Goal: Task Accomplishment & Management: Manage account settings

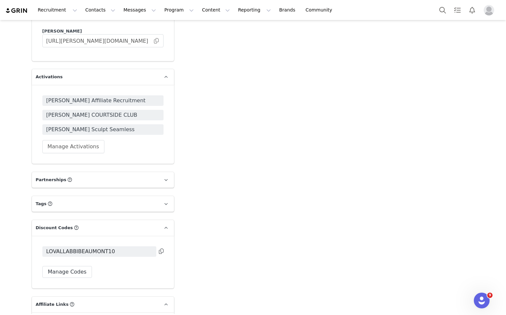
scroll to position [1381, 0]
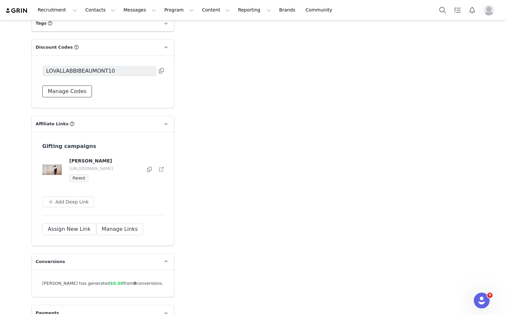
click at [64, 85] on button "Manage Codes" at bounding box center [67, 91] width 50 height 12
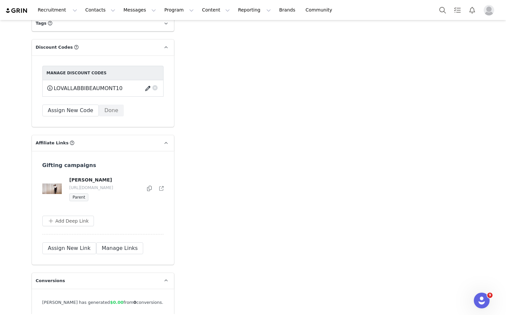
click at [146, 83] on button "button" at bounding box center [148, 88] width 9 height 11
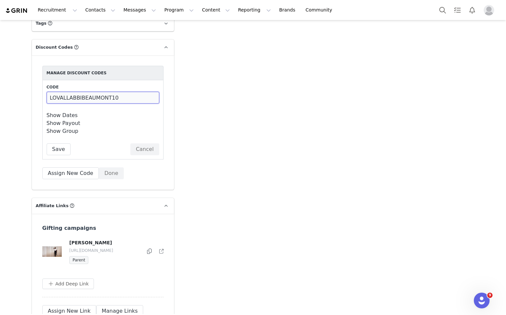
drag, startPoint x: 108, startPoint y: 86, endPoint x: 80, endPoint y: 88, distance: 27.9
click at [80, 92] on input "LOVALLABBIBEAUMONT10" at bounding box center [103, 98] width 113 height 12
type input "LOVALLABBI10"
click at [60, 143] on button "Save" at bounding box center [59, 149] width 24 height 12
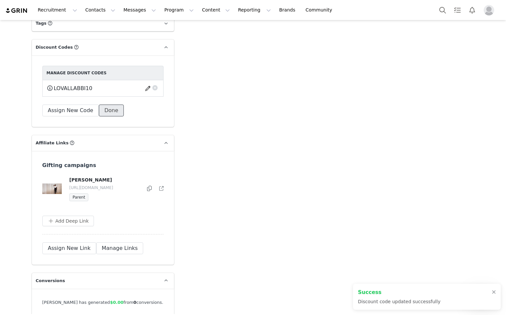
click at [116, 104] on button "Done" at bounding box center [111, 110] width 25 height 12
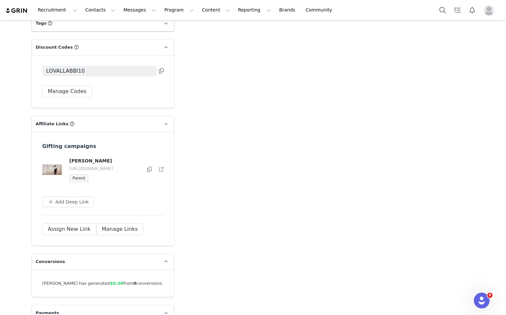
click at [165, 61] on div "LOVALLABBI10 Manage Codes" at bounding box center [103, 81] width 142 height 53
click at [160, 68] on icon at bounding box center [161, 70] width 5 height 5
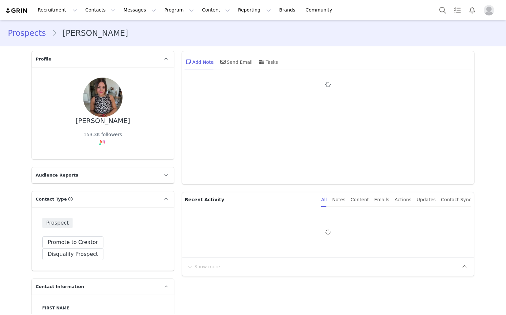
type input "+1 ([GEOGRAPHIC_DATA])"
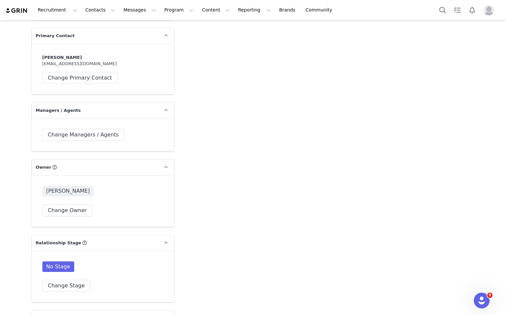
scroll to position [1015, 0]
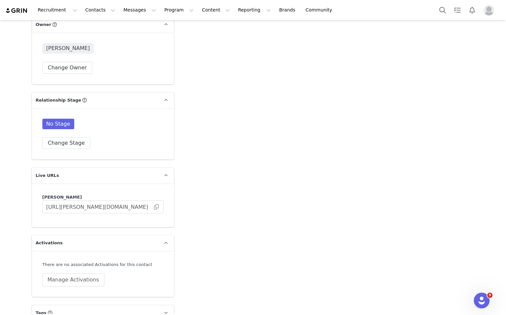
click at [94, 274] on div "There are no associated Activations for this contact Manage Activations" at bounding box center [103, 274] width 142 height 46
click at [92, 273] on button "Manage Activations" at bounding box center [73, 279] width 62 height 13
click at [88, 241] on div "Activations Manage Select Activation Cancel Apply" at bounding box center [58, 238] width 81 height 41
click at [88, 238] on div "Activations Manage Select Activation Cancel Apply" at bounding box center [58, 238] width 81 height 41
click at [79, 224] on div "Activations Manage Select Activation" at bounding box center [58, 227] width 81 height 20
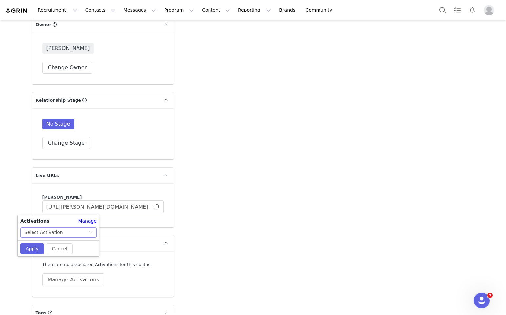
click at [81, 234] on div "Select Activation" at bounding box center [56, 232] width 64 height 10
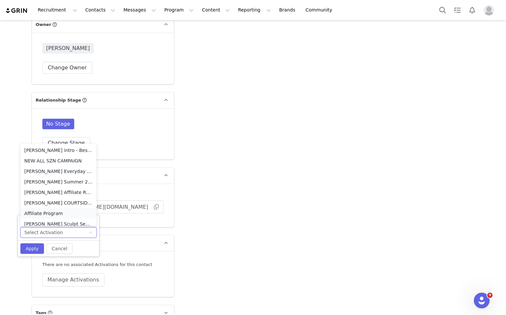
click at [68, 211] on li "Affiliate Program" at bounding box center [58, 213] width 76 height 11
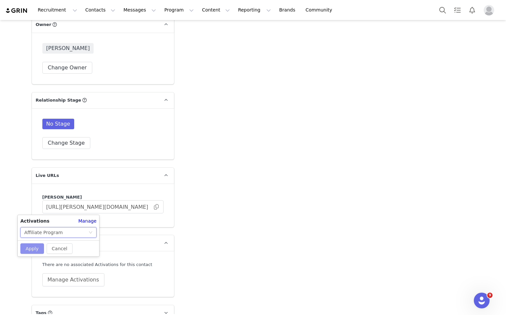
click at [26, 248] on button "Apply" at bounding box center [32, 248] width 24 height 11
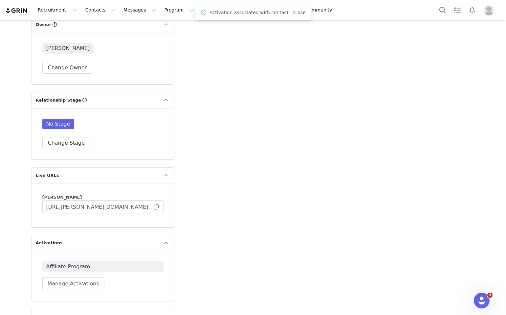
scroll to position [1019, 0]
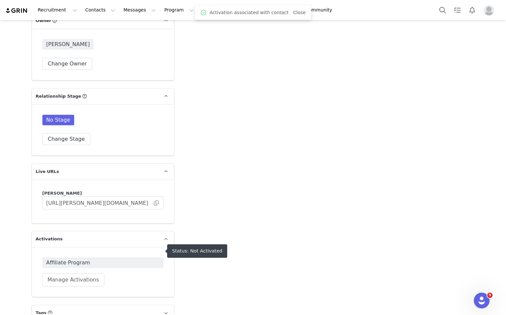
click at [73, 258] on span "Affiliate Program" at bounding box center [102, 262] width 113 height 8
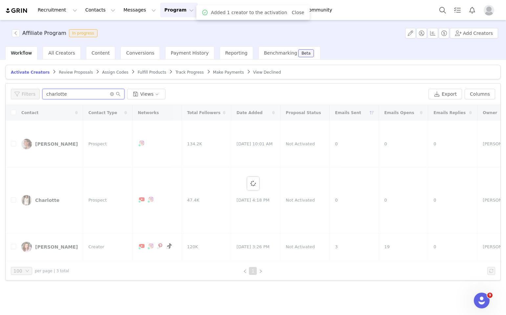
click at [79, 95] on input "charlotte" at bounding box center [83, 94] width 82 height 11
drag, startPoint x: 79, startPoint y: 95, endPoint x: 48, endPoint y: 95, distance: 31.2
click at [48, 95] on input "charlotte" at bounding box center [83, 94] width 82 height 11
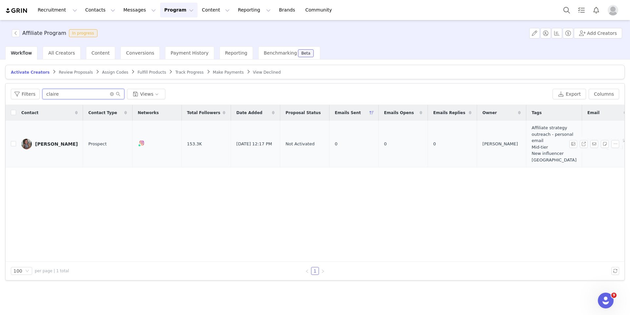
scroll to position [0, 192]
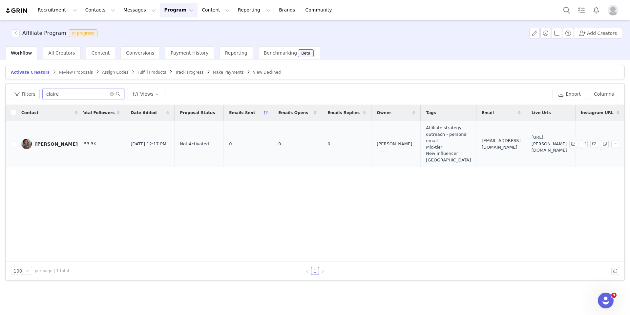
type input "claire"
drag, startPoint x: 483, startPoint y: 153, endPoint x: 443, endPoint y: 136, distance: 43.7
click at [506, 136] on td "https://lovall.grin.live/e6ca41cd-11fb-4ecc-a32d-ebb49c8a6615" at bounding box center [550, 144] width 49 height 47
copy span "https://lovall.grin.live/e6ca41cd-11fb-4ecc-a32d-ebb49c8a6615"
